Goal: Information Seeking & Learning: Learn about a topic

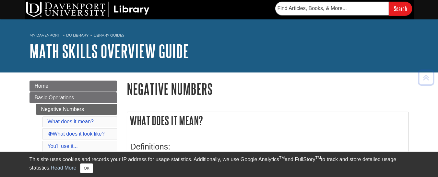
scroll to position [65, 0]
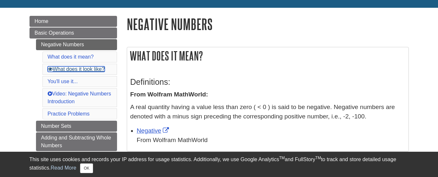
click at [77, 70] on link "What does it look like?" at bounding box center [76, 69] width 57 height 6
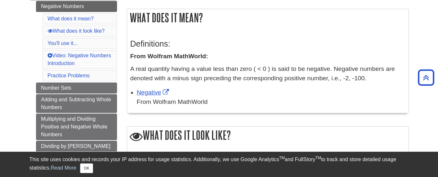
scroll to position [100, 0]
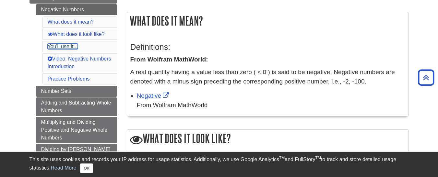
click at [66, 48] on link "You'll use it..." at bounding box center [63, 47] width 30 height 6
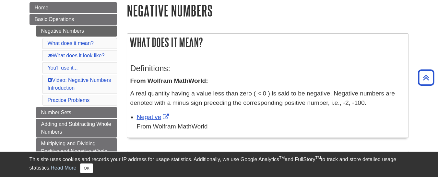
scroll to position [76, 0]
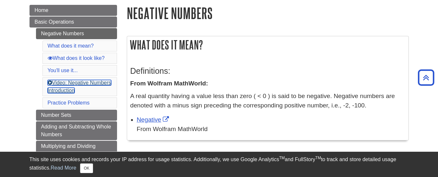
click at [73, 89] on link "Video: Negative Numbers Introduction" at bounding box center [80, 86] width 64 height 13
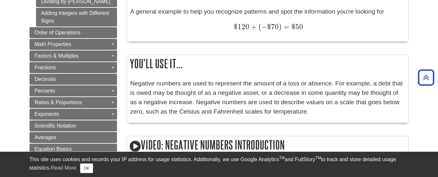
scroll to position [190, 0]
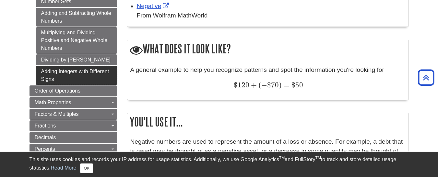
click at [56, 76] on link "Adding Integers with Different Signs" at bounding box center [76, 75] width 81 height 19
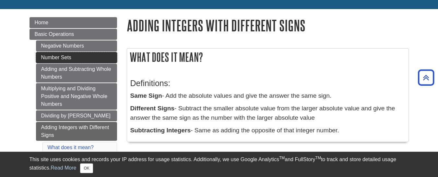
scroll to position [32, 0]
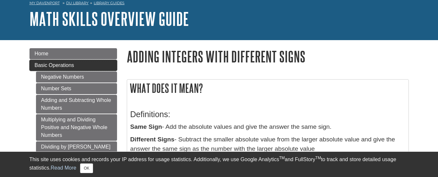
click at [39, 66] on span "Basic Operations" at bounding box center [55, 66] width 40 height 6
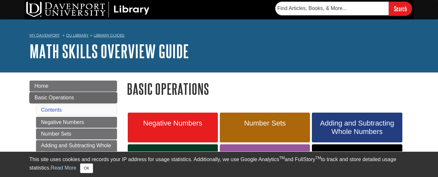
click at [56, 96] on span "Basic Operations" at bounding box center [55, 98] width 40 height 6
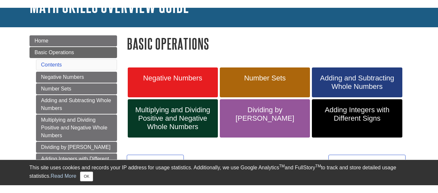
scroll to position [65, 0]
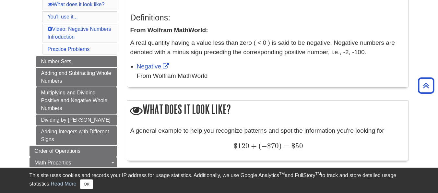
scroll to position [97, 0]
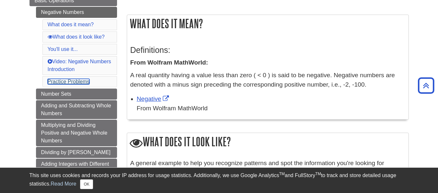
click at [69, 82] on link "Practice Problems" at bounding box center [69, 82] width 42 height 6
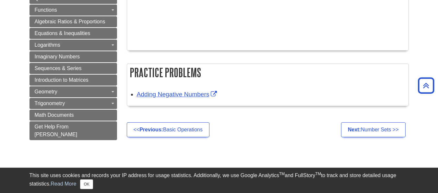
scroll to position [565, 0]
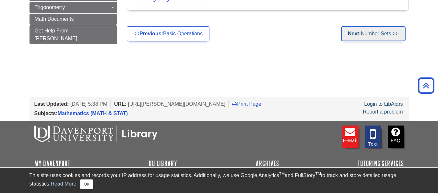
click at [365, 36] on link "Next: Number Sets >>" at bounding box center [373, 33] width 65 height 15
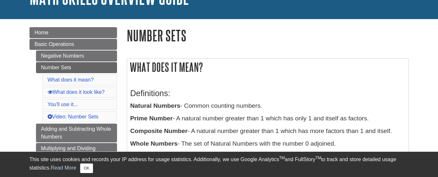
scroll to position [65, 0]
